Goal: Task Accomplishment & Management: Use online tool/utility

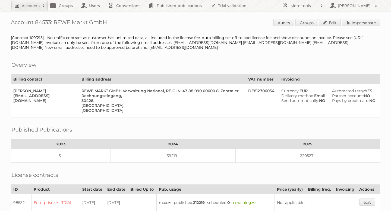
click at [27, 7] on h2 "Accounts" at bounding box center [31, 5] width 18 height 5
click at [157, 44] on div "[Contract 109395] - No traffic contract as customer has unlimited data, all inc…" at bounding box center [195, 42] width 369 height 15
click at [30, 4] on h2 "Accounts" at bounding box center [31, 5] width 18 height 5
type input"] "drogerie markt"
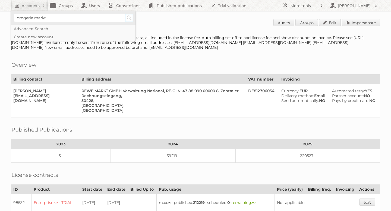
click at [129, 18] on input "Search" at bounding box center [129, 18] width 8 height 8
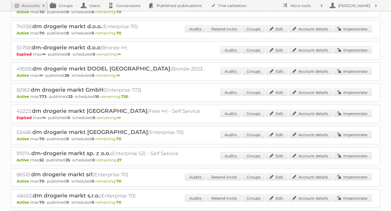
scroll to position [72, 0]
click at [343, 92] on link "Impersonate" at bounding box center [352, 92] width 38 height 7
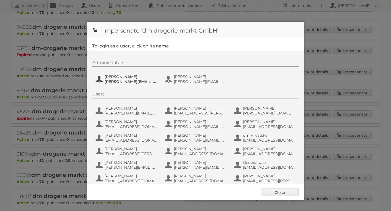
click at [110, 76] on span "[PERSON_NAME]" at bounding box center [130, 76] width 53 height 5
